Goal: Transaction & Acquisition: Purchase product/service

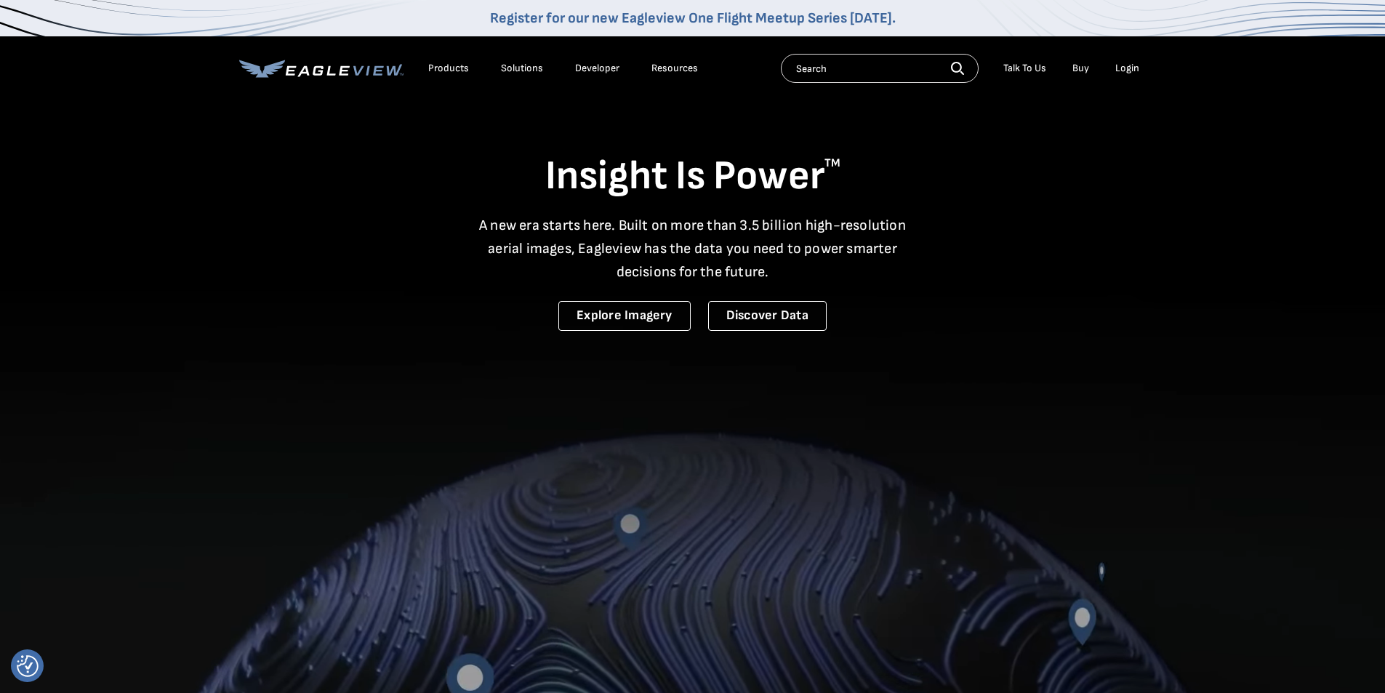
click at [1124, 68] on div "Login" at bounding box center [1127, 68] width 24 height 13
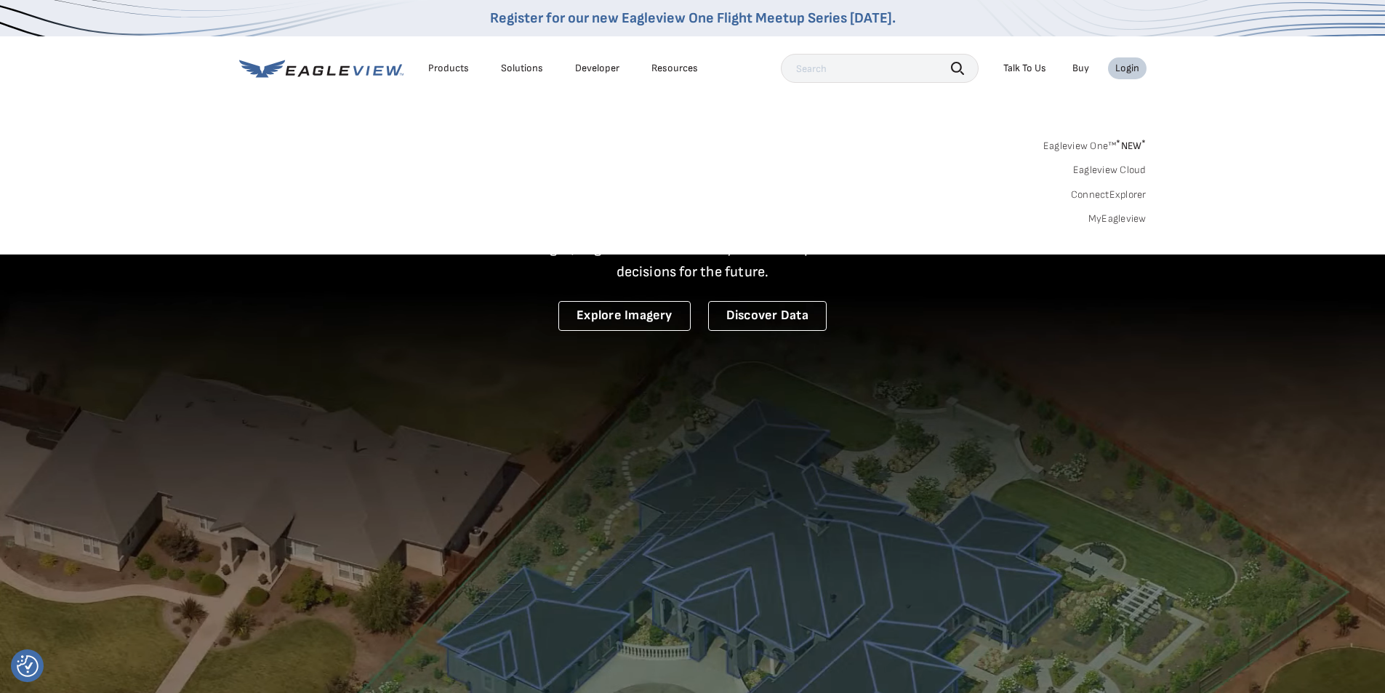
click at [1102, 215] on link "MyEagleview" at bounding box center [1118, 218] width 58 height 13
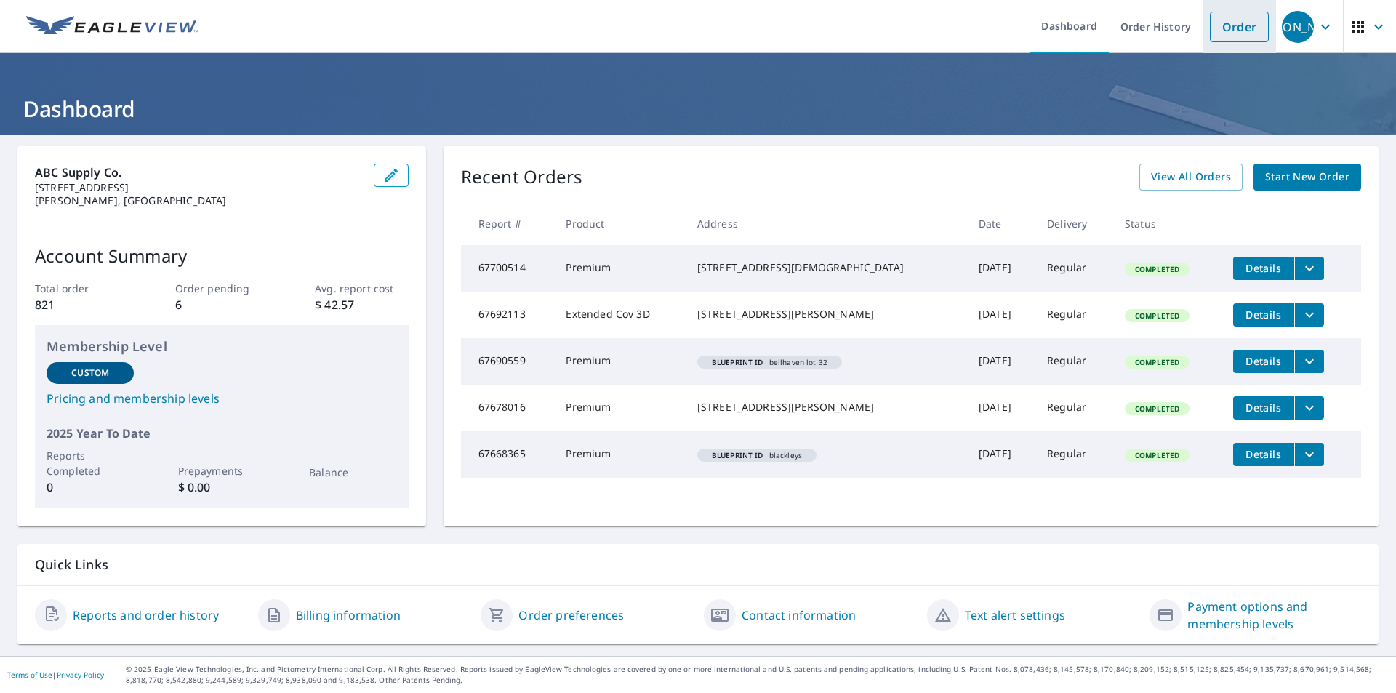
click at [1210, 22] on link "Order" at bounding box center [1239, 27] width 59 height 31
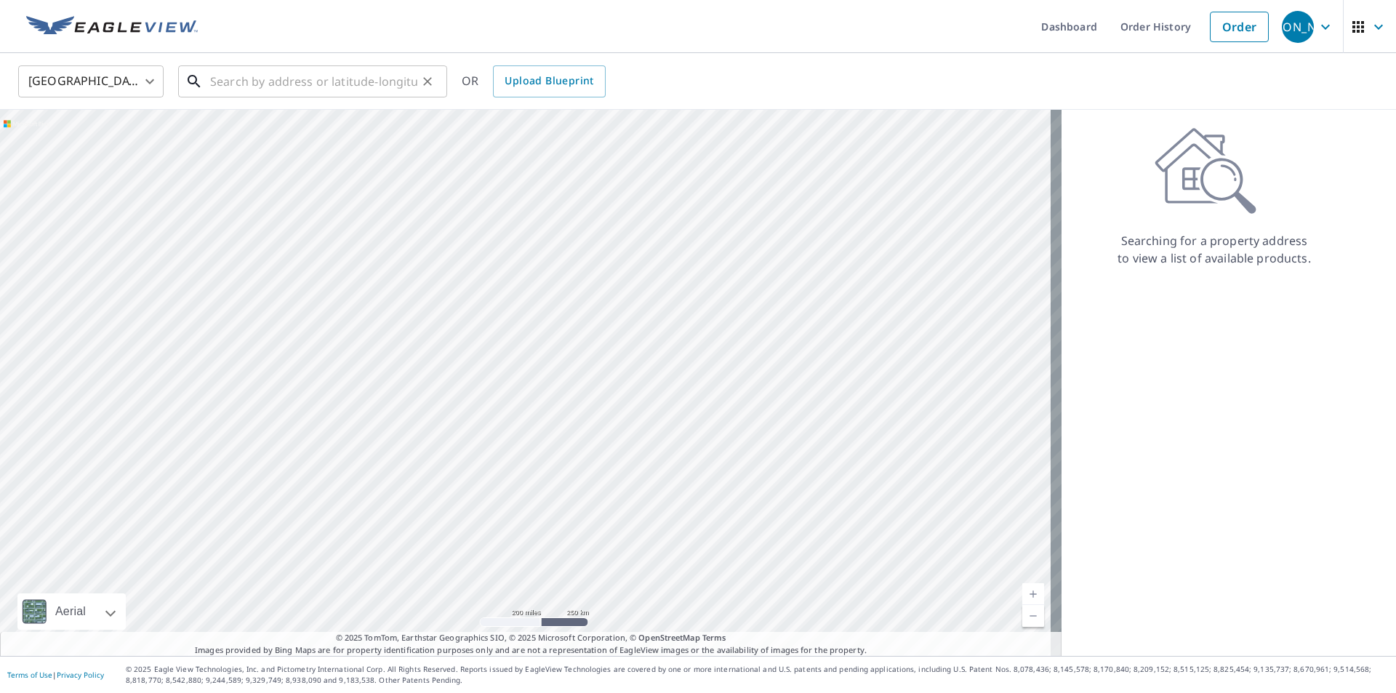
click at [281, 83] on input "text" at bounding box center [313, 81] width 207 height 41
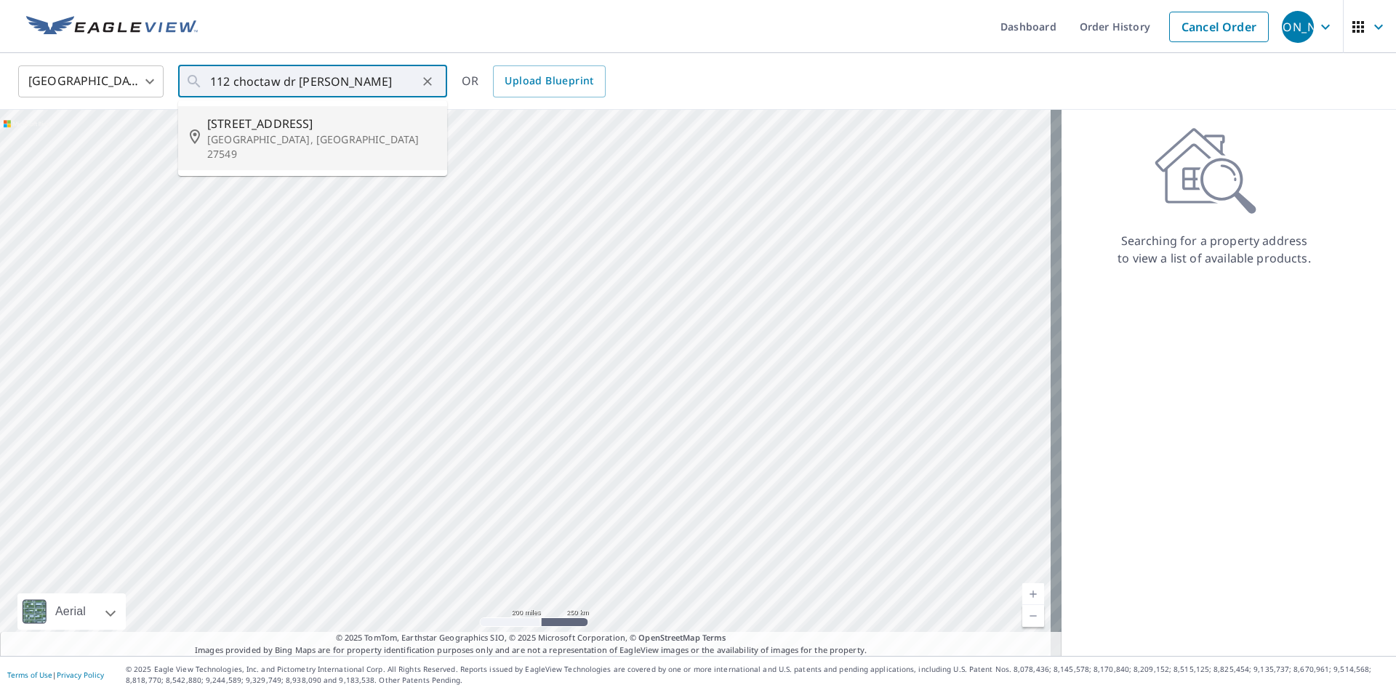
type input "[STREET_ADDRESS]"
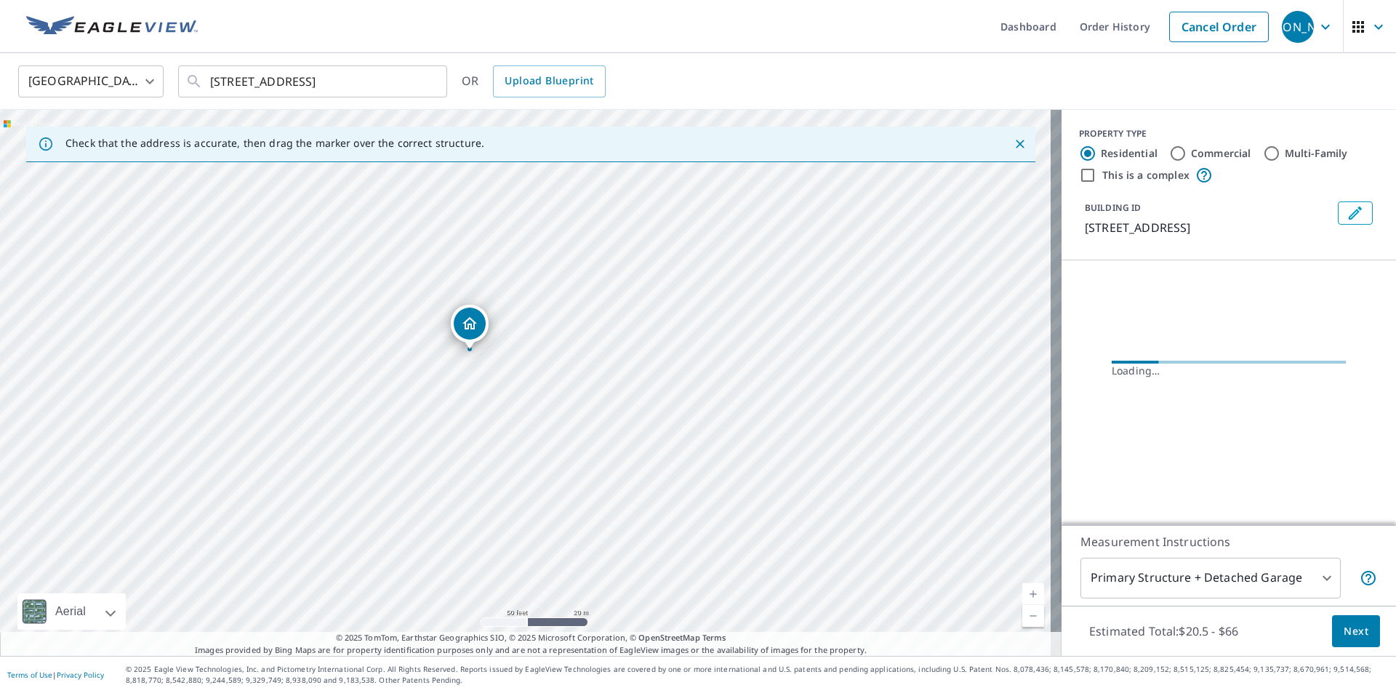
drag, startPoint x: 497, startPoint y: 310, endPoint x: 497, endPoint y: 431, distance: 121.4
click at [497, 431] on div "[STREET_ADDRESS]" at bounding box center [531, 383] width 1062 height 546
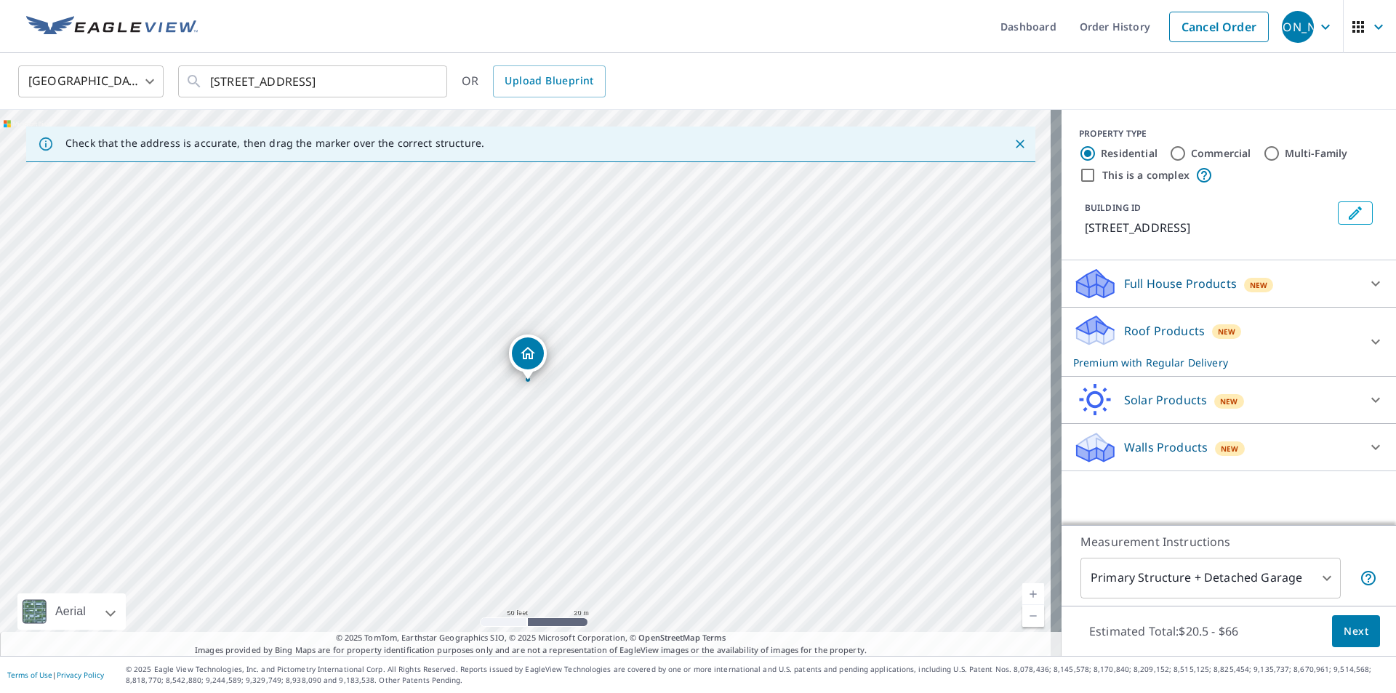
click at [1344, 630] on span "Next" at bounding box center [1356, 631] width 25 height 18
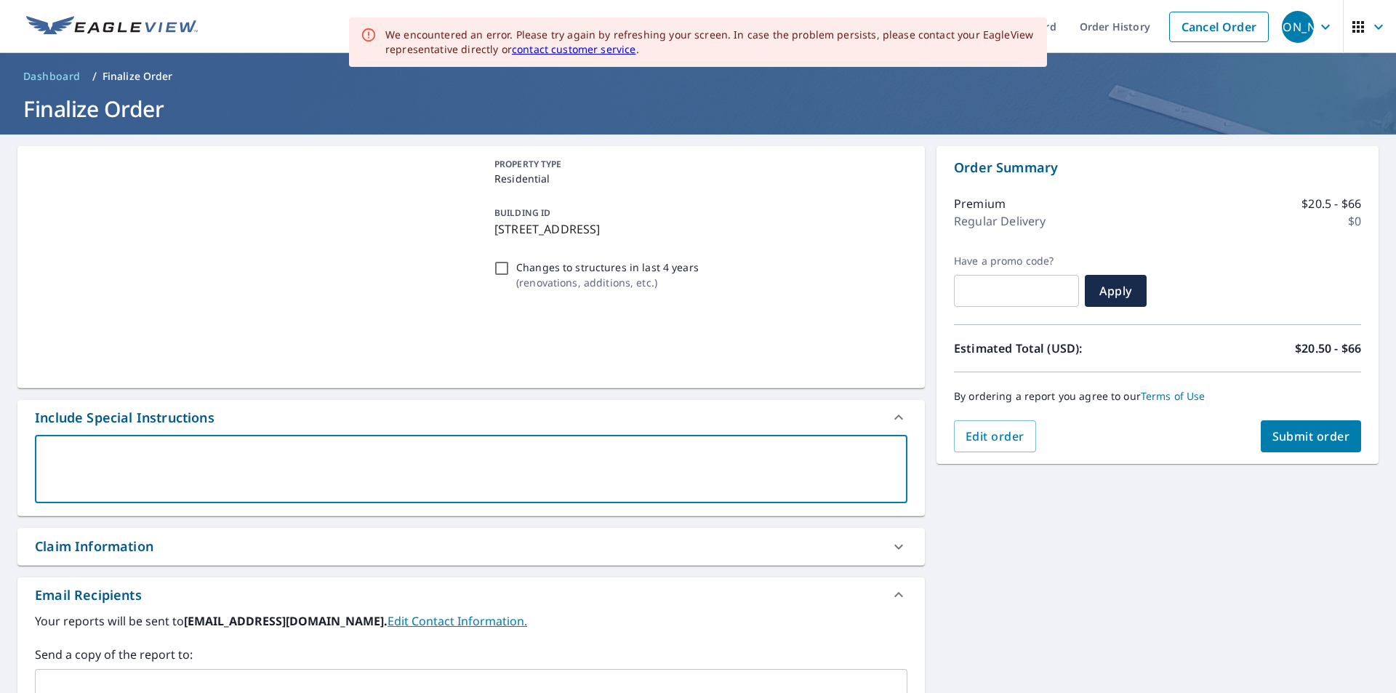
click at [174, 470] on textarea at bounding box center [471, 469] width 852 height 41
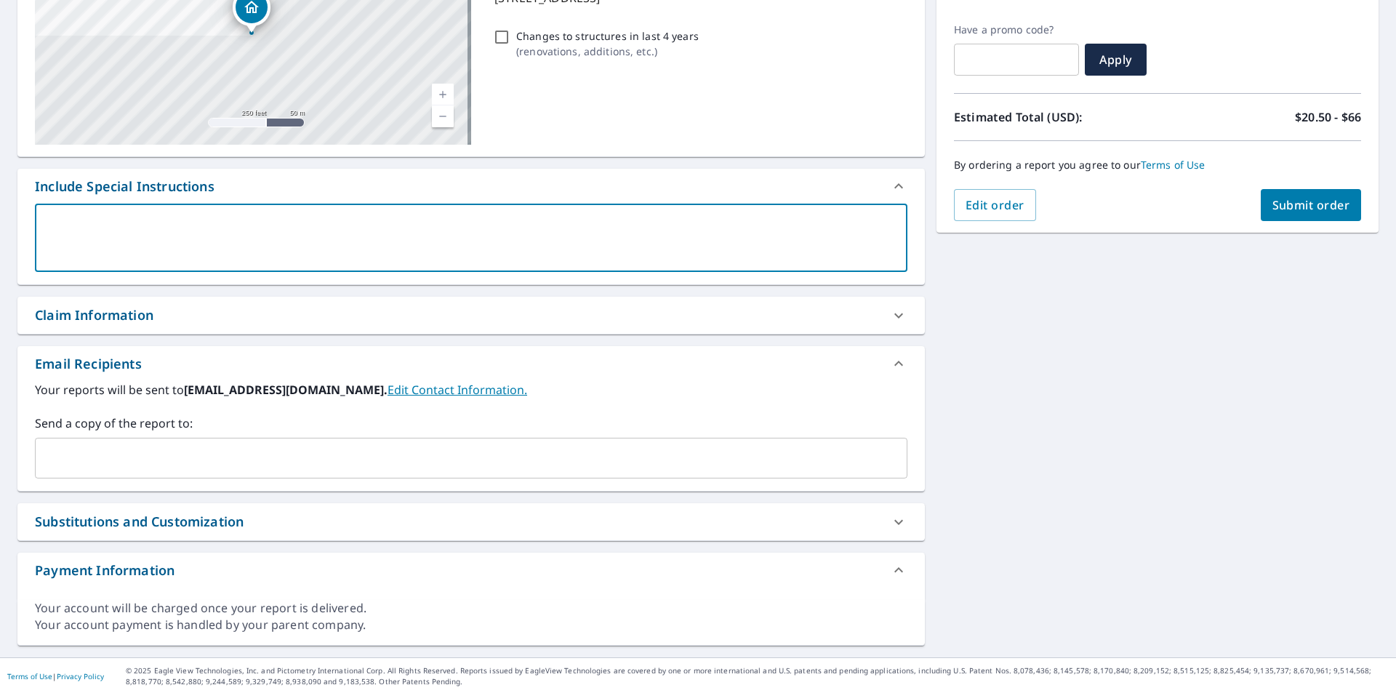
scroll to position [233, 0]
click at [110, 436] on div "Send a copy of the report to: ​" at bounding box center [471, 445] width 873 height 64
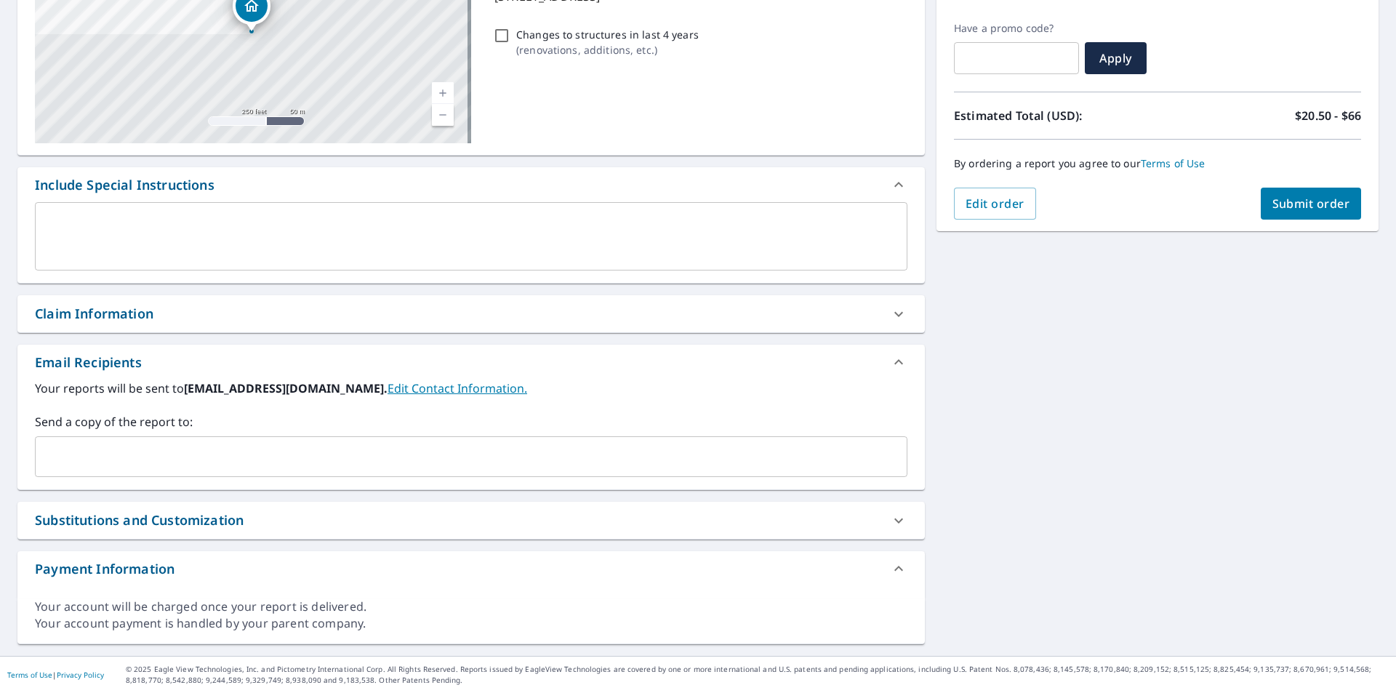
click at [104, 439] on div "​" at bounding box center [471, 456] width 873 height 41
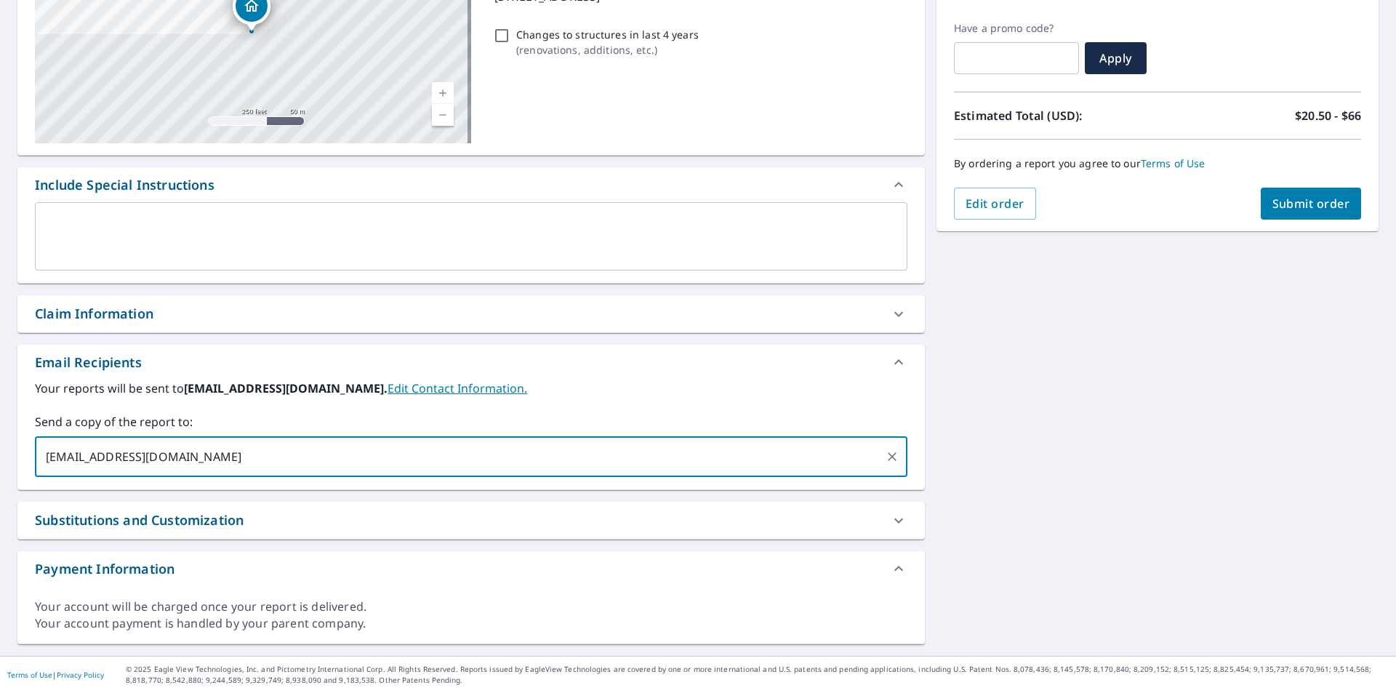
type input "[EMAIL_ADDRESS][DOMAIN_NAME]"
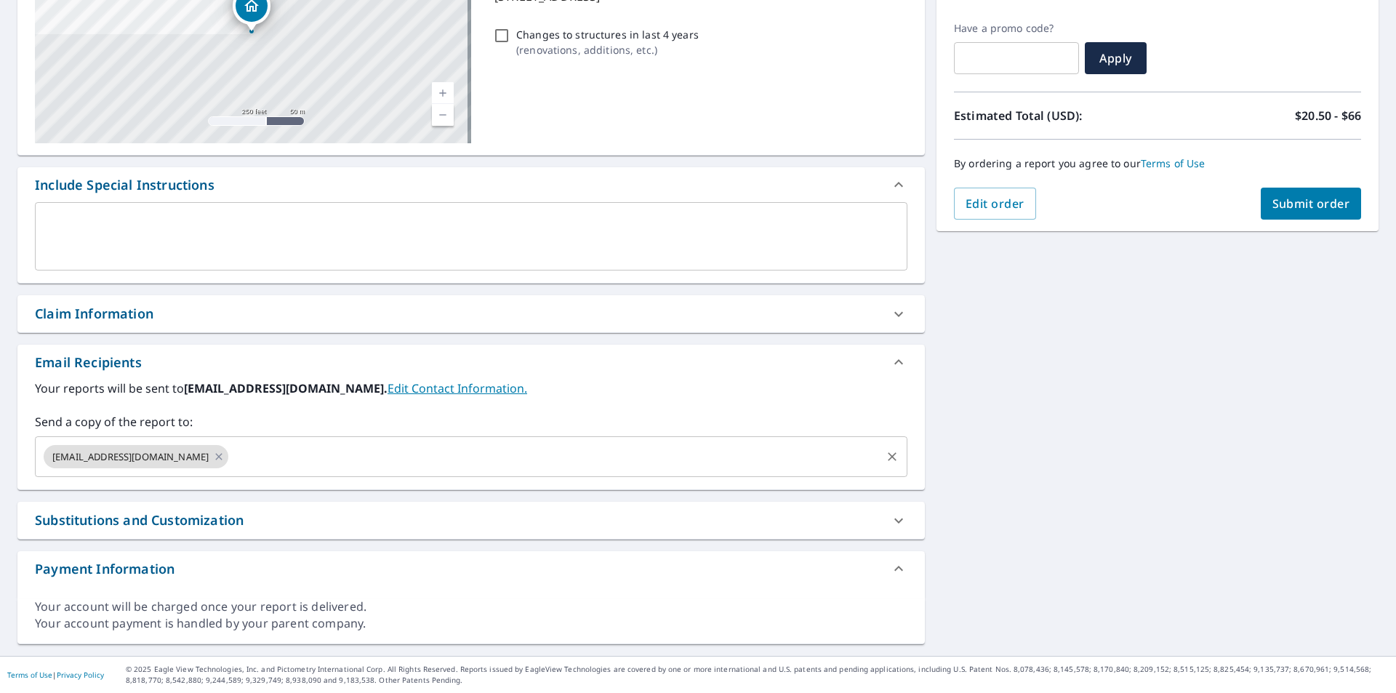
click at [247, 454] on input "text" at bounding box center [555, 457] width 649 height 28
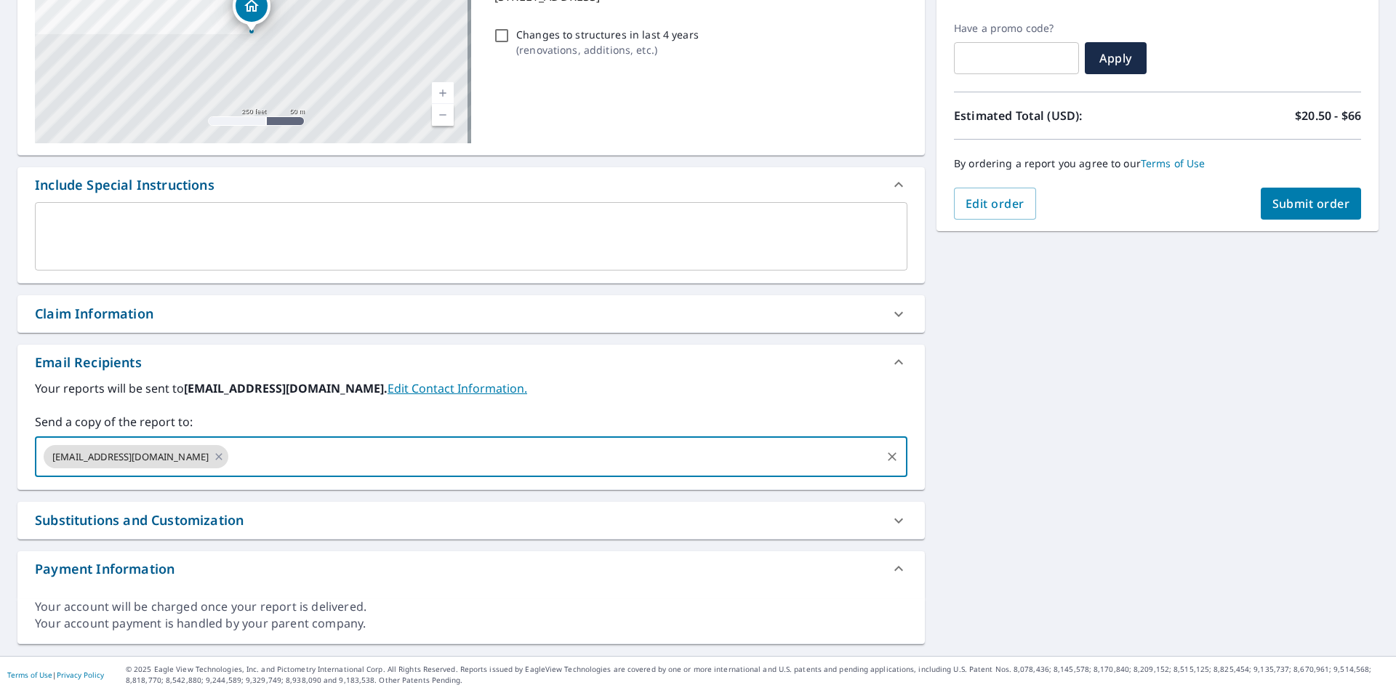
click at [1302, 196] on span "Submit order" at bounding box center [1312, 204] width 78 height 16
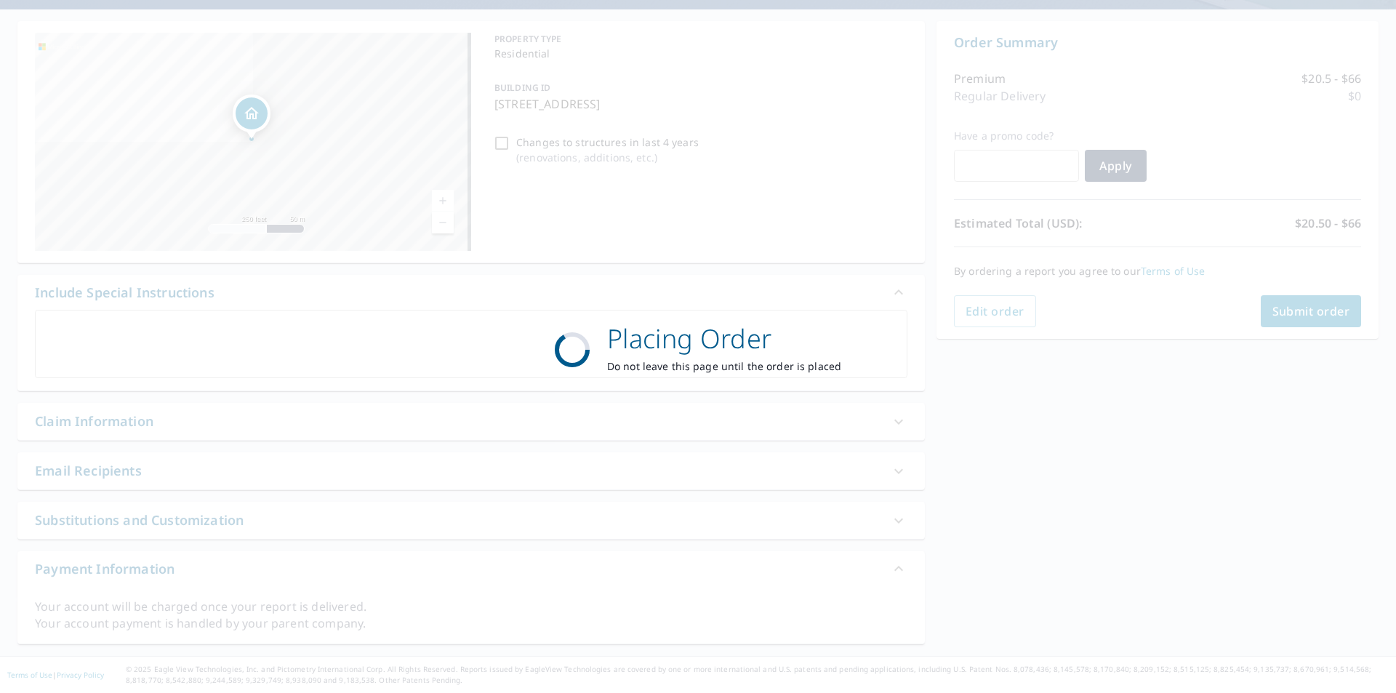
scroll to position [125, 0]
